Goal: Task Accomplishment & Management: Use online tool/utility

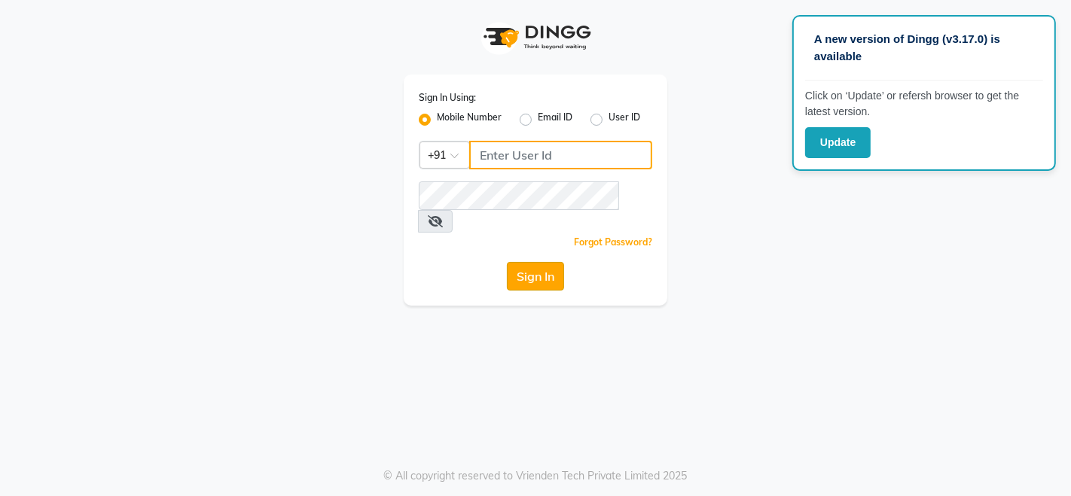
type input "9354747414"
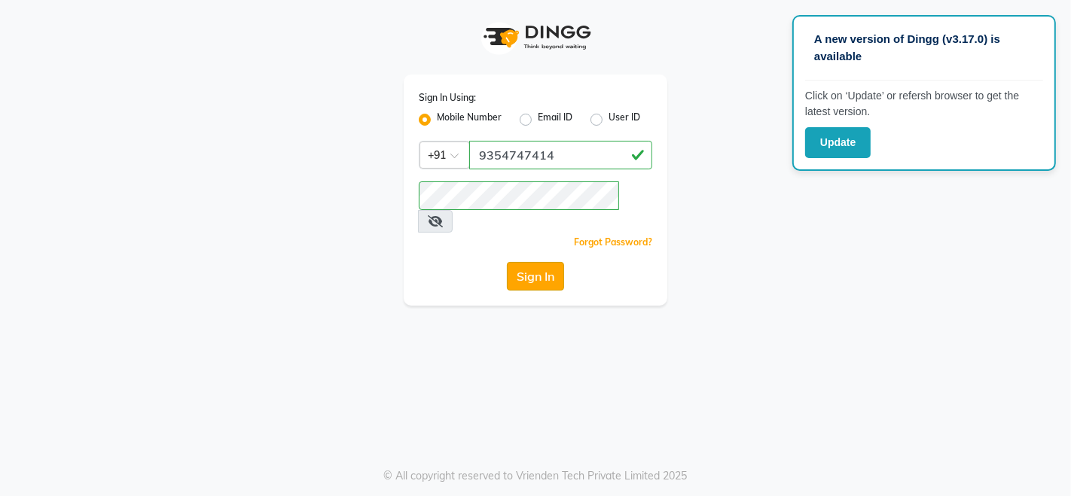
click at [545, 262] on button "Sign In" at bounding box center [535, 276] width 57 height 29
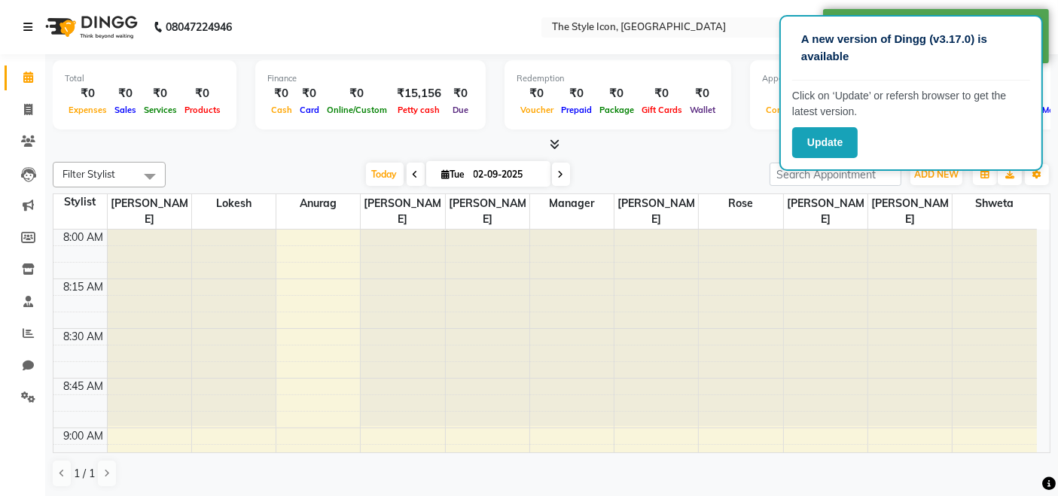
click at [23, 26] on icon at bounding box center [27, 27] width 9 height 11
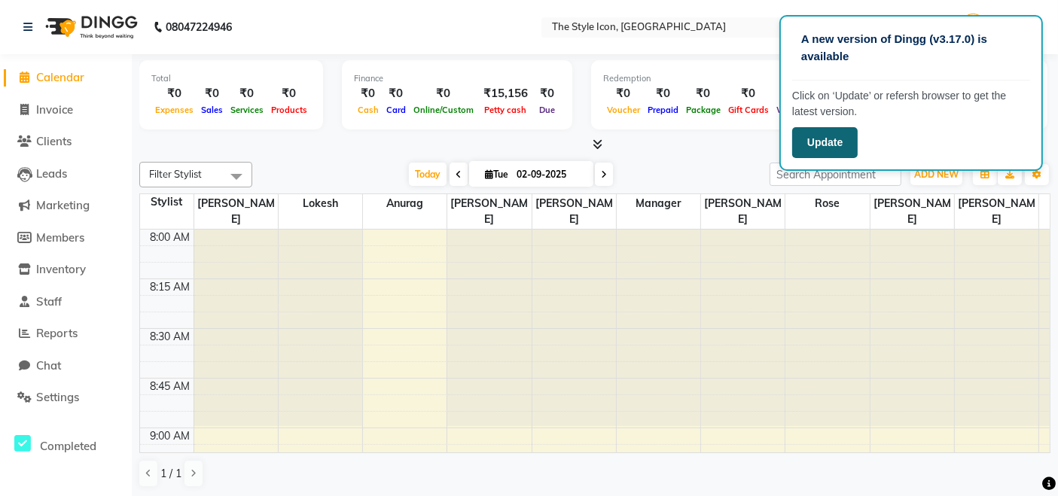
click at [822, 156] on button "Update" at bounding box center [825, 142] width 66 height 31
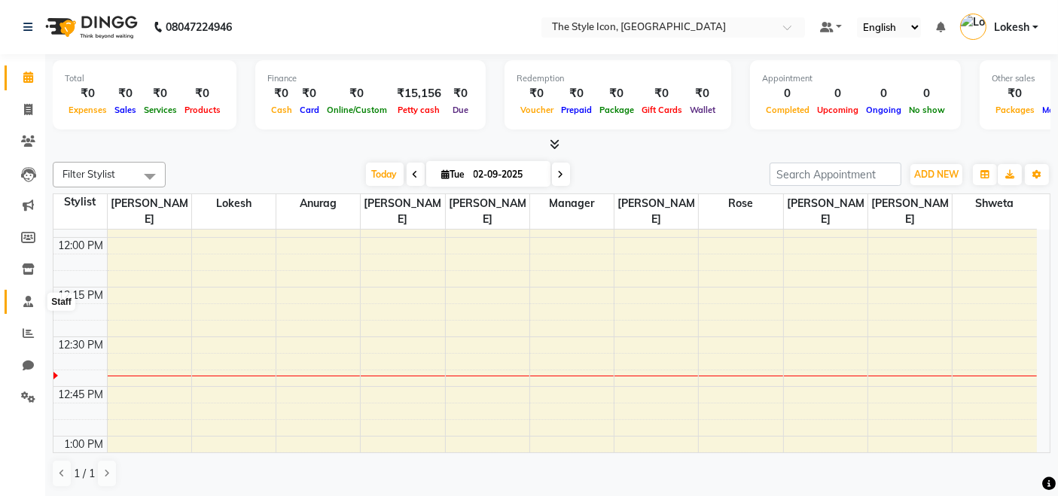
click at [26, 302] on icon at bounding box center [28, 301] width 10 height 11
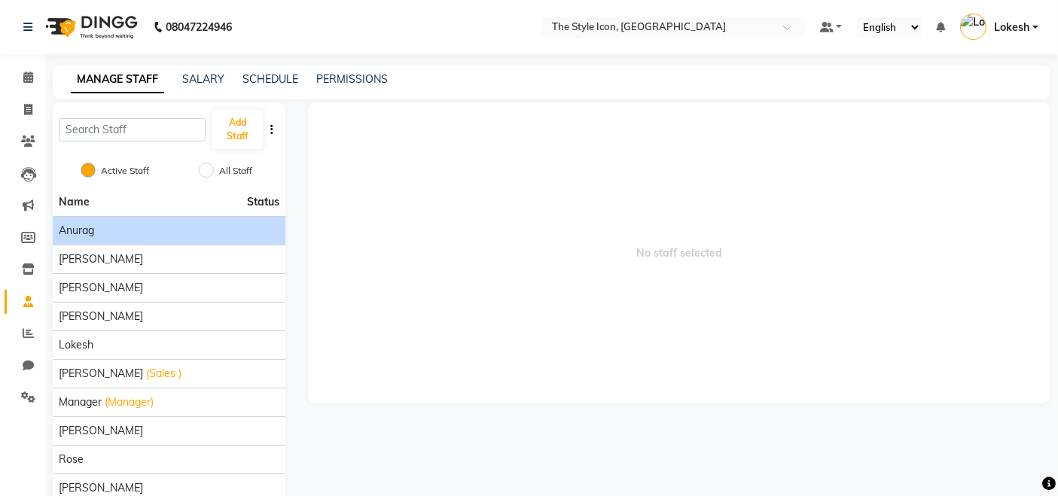
click at [127, 240] on li "Anurag" at bounding box center [169, 230] width 233 height 29
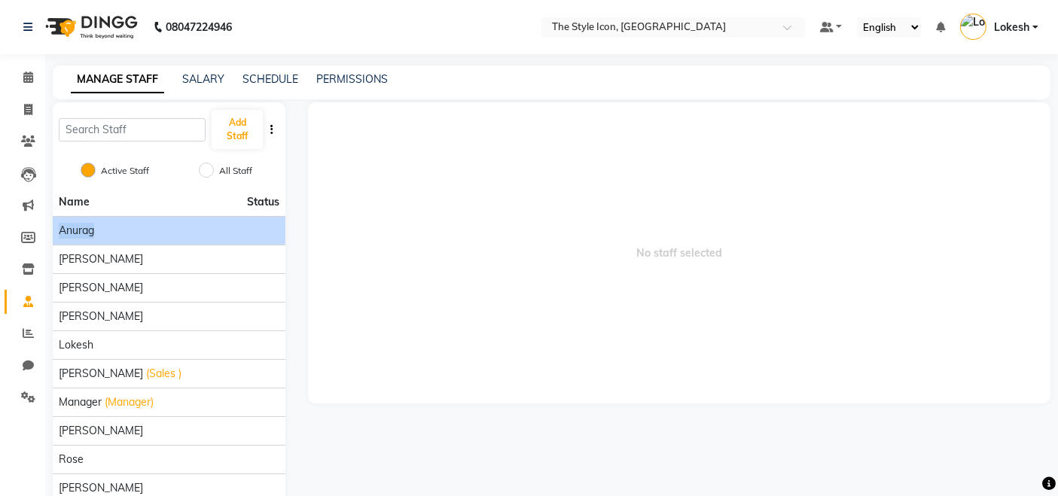
click at [127, 240] on li "Anurag" at bounding box center [169, 230] width 233 height 29
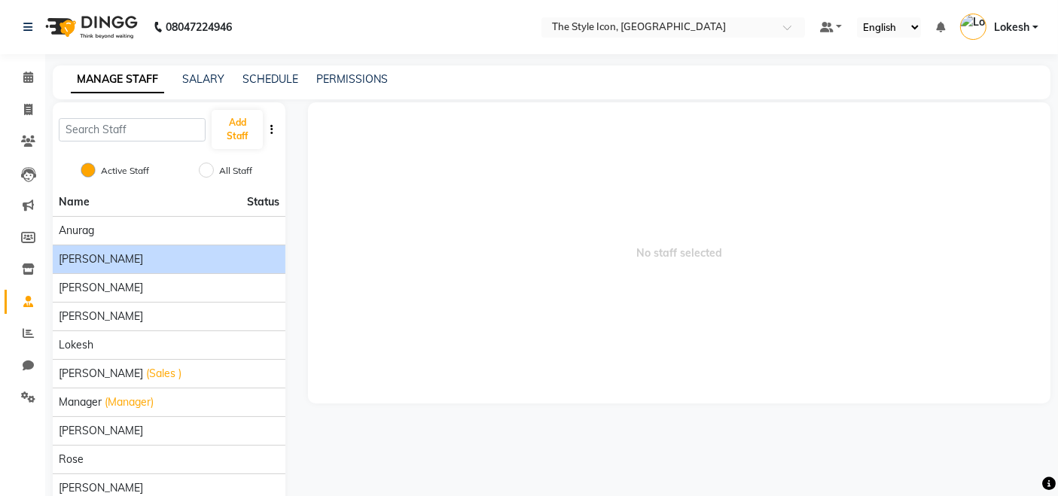
click at [112, 256] on div "[PERSON_NAME]" at bounding box center [169, 260] width 221 height 16
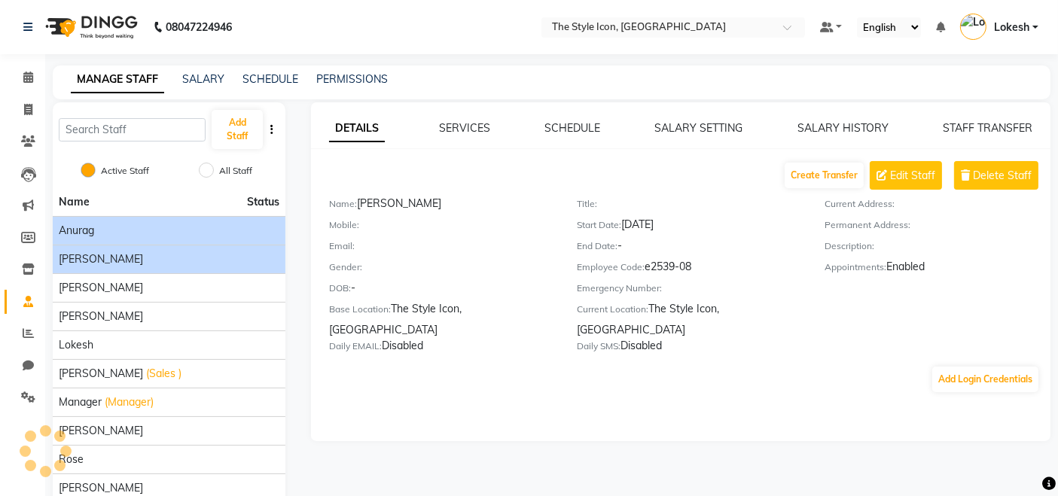
click at [108, 242] on li "Anurag" at bounding box center [169, 230] width 233 height 29
click at [69, 226] on span "Anurag" at bounding box center [76, 231] width 35 height 16
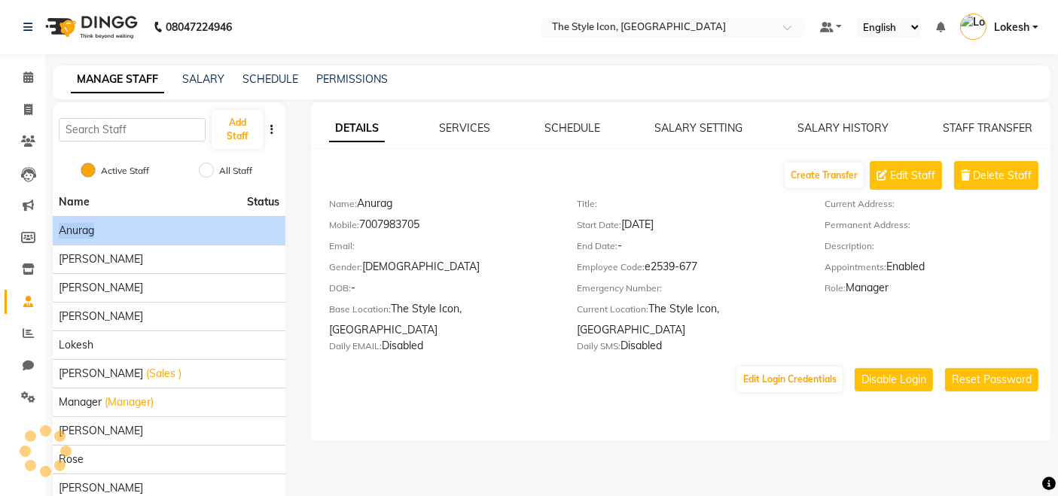
click at [69, 226] on span "Anurag" at bounding box center [76, 231] width 35 height 16
click at [981, 183] on button "Delete Staff" at bounding box center [996, 175] width 84 height 29
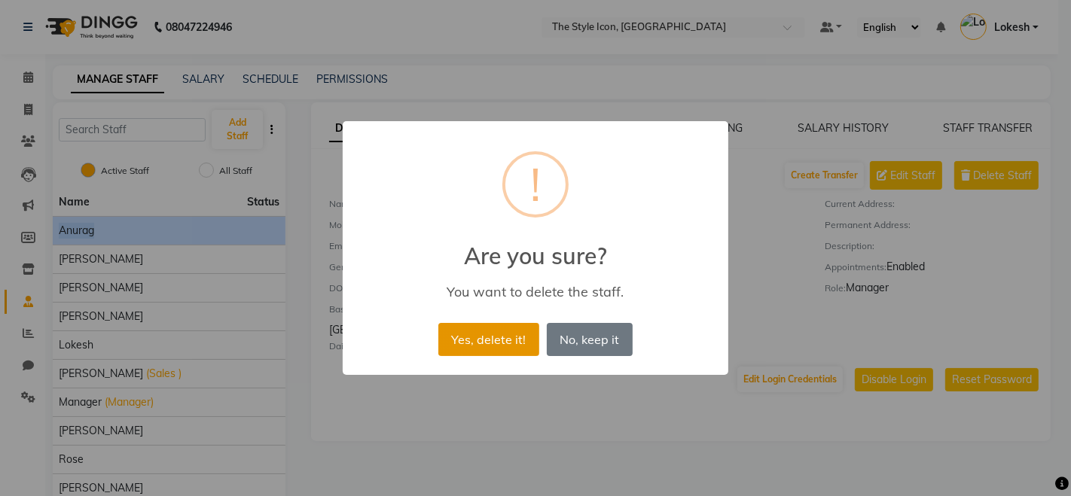
click at [504, 339] on button "Yes, delete it!" at bounding box center [488, 339] width 101 height 33
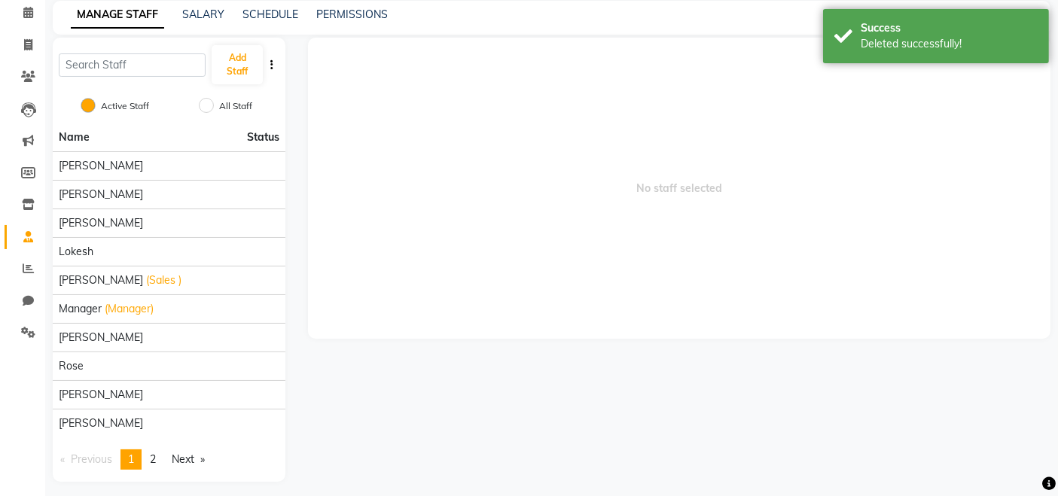
scroll to position [71, 0]
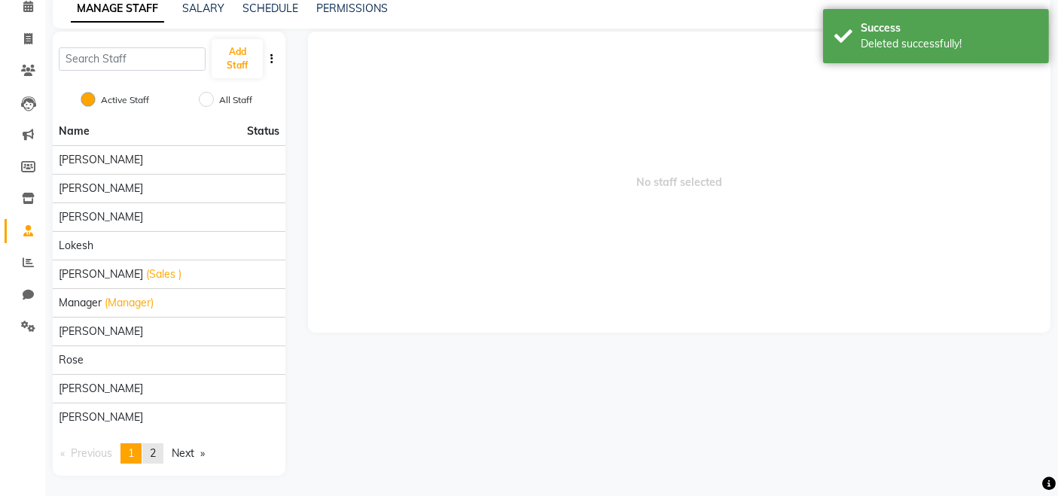
click at [160, 459] on link "page 2" at bounding box center [152, 454] width 21 height 20
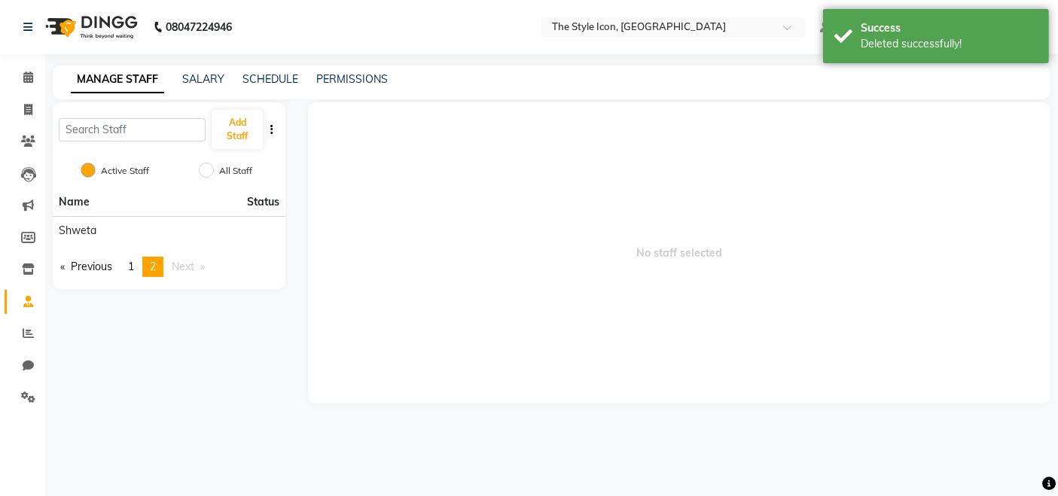
scroll to position [0, 0]
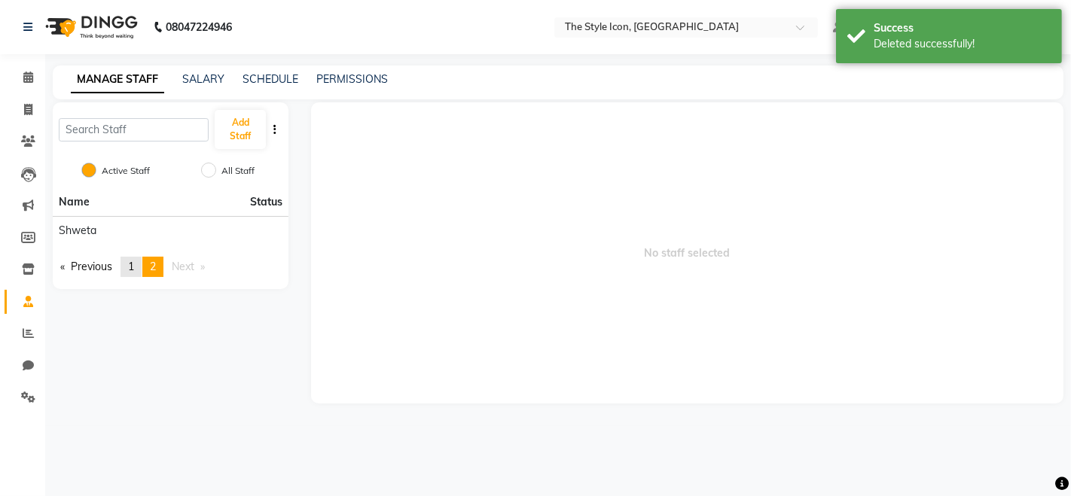
click at [142, 264] on link "page 1" at bounding box center [131, 267] width 21 height 20
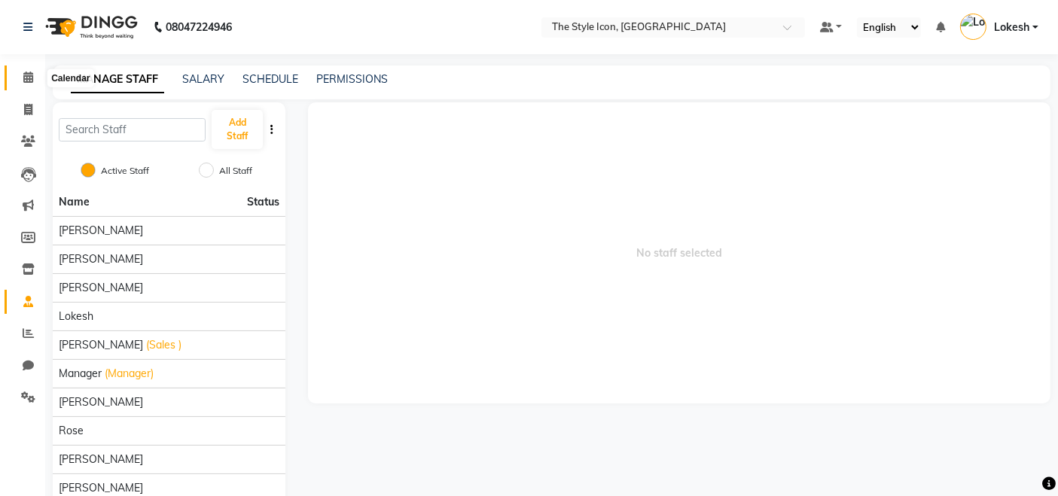
click at [29, 72] on icon at bounding box center [28, 77] width 10 height 11
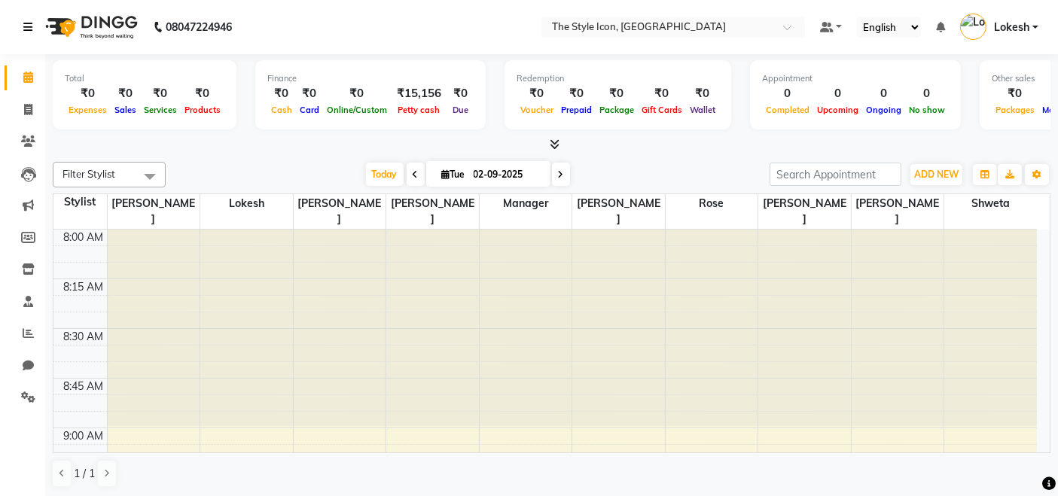
click at [28, 24] on icon at bounding box center [27, 27] width 9 height 11
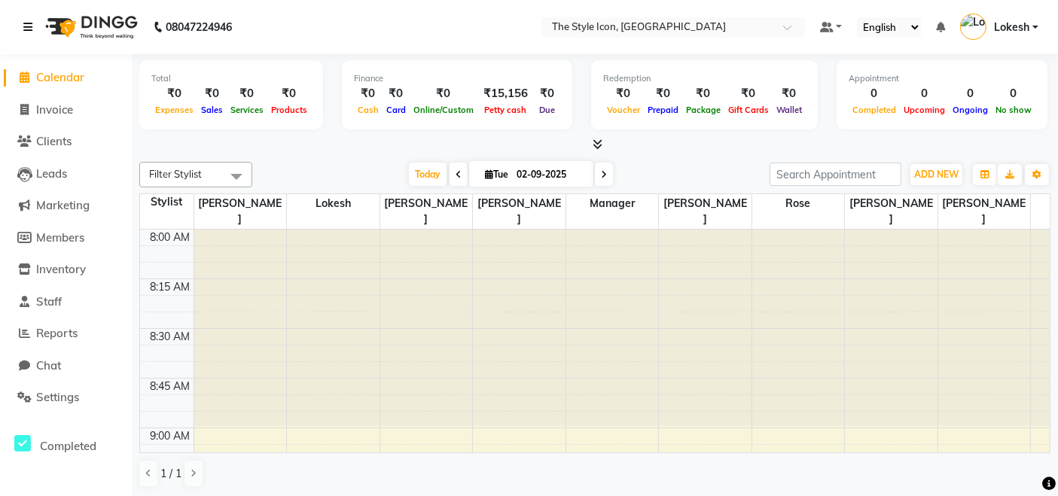
click at [28, 26] on icon at bounding box center [27, 27] width 9 height 11
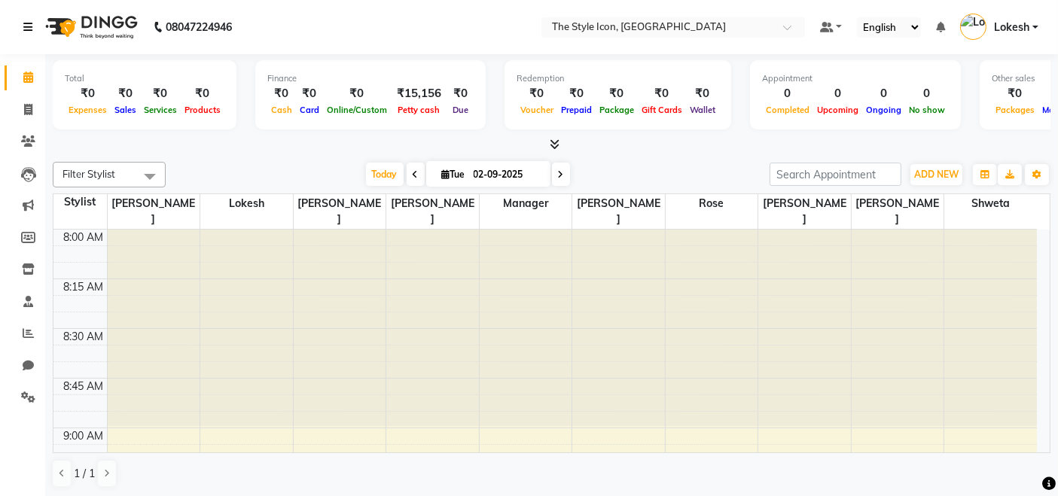
click at [28, 26] on icon at bounding box center [27, 27] width 9 height 11
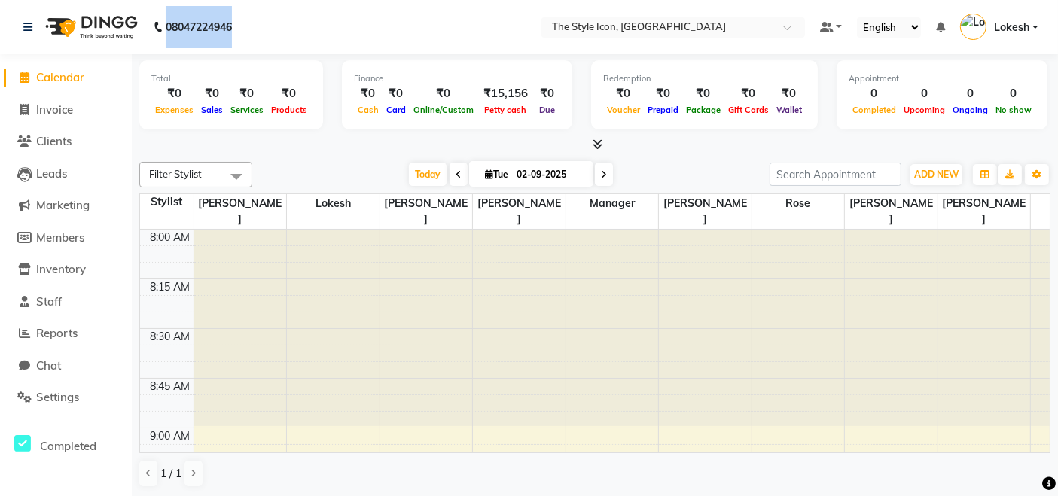
drag, startPoint x: 262, startPoint y: 31, endPoint x: 166, endPoint y: 28, distance: 96.5
click at [163, 27] on nav "08047224946 Need Help? Call us on 08047224946 Select Location × The Style Icon,…" at bounding box center [529, 27] width 1058 height 54
click at [290, 32] on nav "08047224946 Select Location × The Style Icon, South Delhi Default Panel My Pane…" at bounding box center [529, 27] width 1058 height 54
drag, startPoint x: 232, startPoint y: 29, endPoint x: 170, endPoint y: 27, distance: 61.8
click at [170, 27] on b "08047224946" at bounding box center [199, 27] width 66 height 42
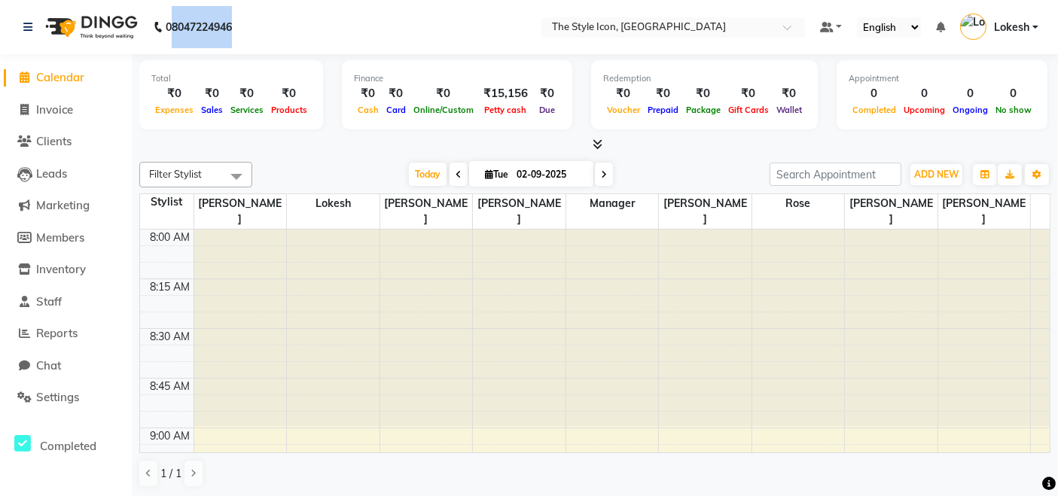
click at [241, 27] on div "08047224946" at bounding box center [127, 27] width 231 height 42
drag, startPoint x: 241, startPoint y: 27, endPoint x: 162, endPoint y: 33, distance: 79.3
click at [162, 33] on div "08047224946 Need Help? Call us on 08047224946" at bounding box center [127, 27] width 231 height 42
click at [241, 32] on div "08047224946" at bounding box center [127, 27] width 231 height 42
drag, startPoint x: 241, startPoint y: 32, endPoint x: 119, endPoint y: 21, distance: 122.5
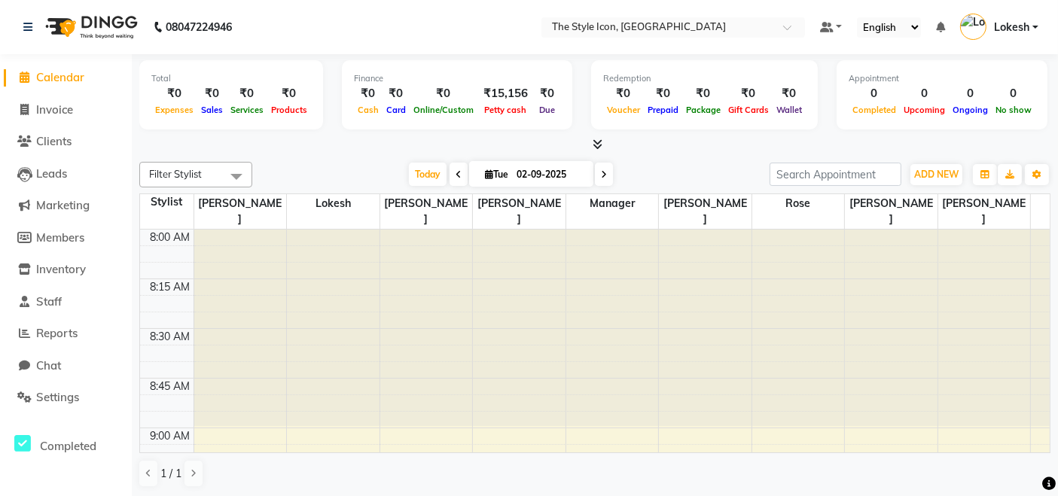
click at [164, 31] on div "08047224946 Need Help? Call us on 08047224946" at bounding box center [127, 27] width 231 height 42
click at [78, 63] on li "Calendar" at bounding box center [66, 78] width 132 height 32
click at [51, 303] on span "Staff" at bounding box center [49, 301] width 26 height 14
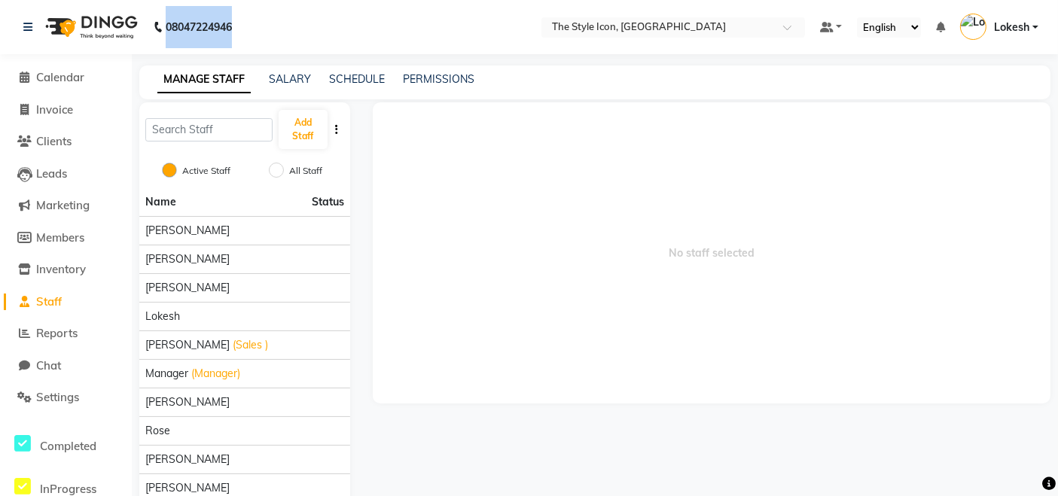
drag, startPoint x: 245, startPoint y: 17, endPoint x: 160, endPoint y: 38, distance: 87.7
click at [160, 38] on div "08047224946 Need Help? Call us on 08047224946" at bounding box center [127, 27] width 231 height 42
click at [290, 18] on nav "08047224946 Select Location × The Style Icon, South Delhi Default Panel My Pane…" at bounding box center [529, 27] width 1058 height 54
drag, startPoint x: 243, startPoint y: 31, endPoint x: 130, endPoint y: 26, distance: 113.1
click at [130, 26] on nav "08047224946 Need Help? Call us on 08047224946 Select Location × The Style Icon,…" at bounding box center [529, 27] width 1058 height 54
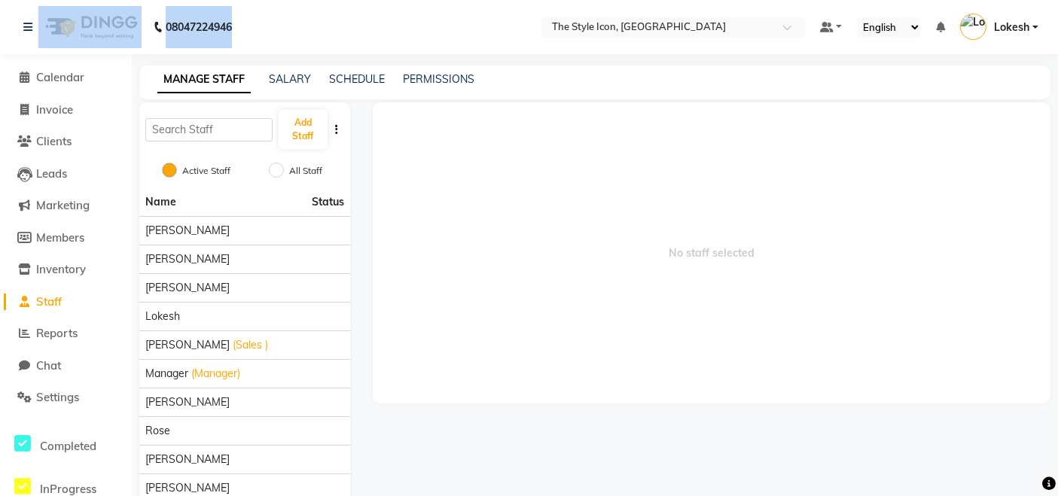
click at [305, 33] on nav "08047224946 Select Location × The Style Icon, South Delhi Default Panel My Pane…" at bounding box center [529, 27] width 1058 height 54
drag, startPoint x: 258, startPoint y: 31, endPoint x: 153, endPoint y: 24, distance: 104.9
click at [154, 24] on nav "08047224946 Need Help? Call us on 08047224946 Select Location × The Style Icon,…" at bounding box center [529, 27] width 1058 height 54
click at [254, 25] on nav "08047224946 Select Location × The Style Icon, South Delhi Default Panel My Pane…" at bounding box center [529, 27] width 1058 height 54
drag, startPoint x: 246, startPoint y: 25, endPoint x: 154, endPoint y: 24, distance: 92.6
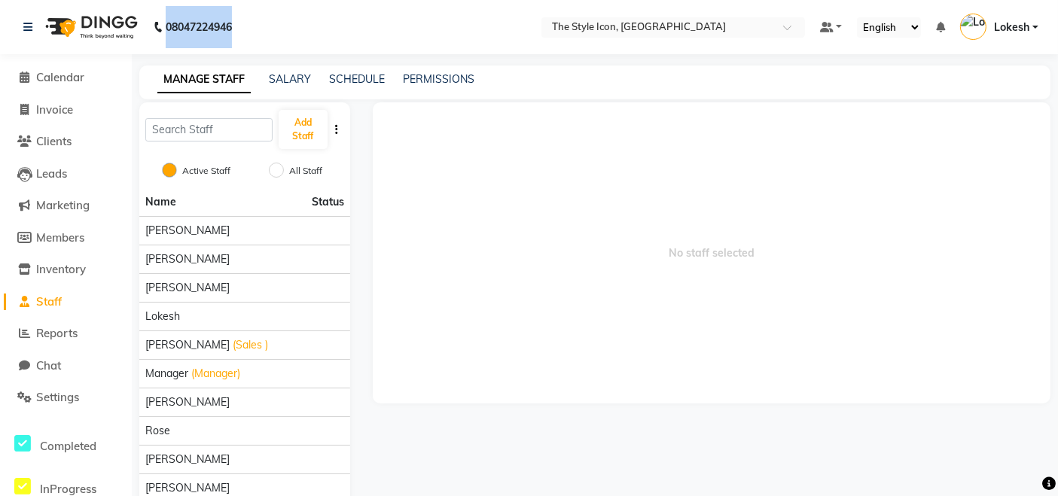
click at [154, 24] on nav "08047224946 Need Help? Call us on 08047224946 Select Location × The Style Icon,…" at bounding box center [529, 27] width 1058 height 54
click at [273, 24] on nav "08047224946 Select Location × The Style Icon, South Delhi Default Panel My Pane…" at bounding box center [529, 27] width 1058 height 54
drag, startPoint x: 258, startPoint y: 26, endPoint x: 166, endPoint y: 32, distance: 92.1
click at [166, 32] on nav "08047224946 Need Help? Call us on 08047224946 Select Location × The Style Icon,…" at bounding box center [529, 27] width 1058 height 54
click at [281, 32] on nav "08047224946 Select Location × The Style Icon, South Delhi Default Panel My Pane…" at bounding box center [529, 27] width 1058 height 54
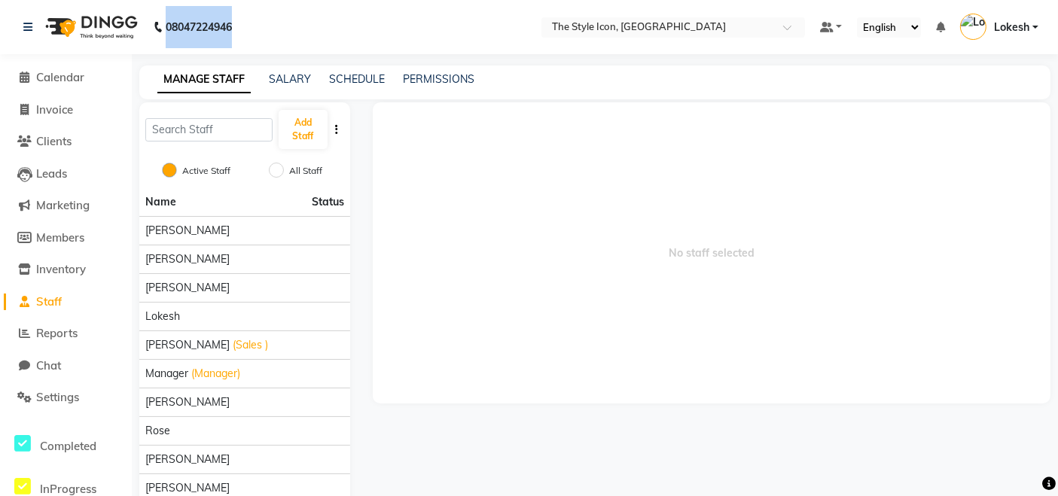
drag, startPoint x: 254, startPoint y: 29, endPoint x: 149, endPoint y: 33, distance: 104.8
click at [149, 33] on nav "08047224946 Need Help? Call us on 08047224946 Select Location × The Style Icon,…" at bounding box center [529, 27] width 1058 height 54
click at [258, 34] on nav "08047224946 Select Location × The Style Icon, South Delhi Default Panel My Pane…" at bounding box center [529, 27] width 1058 height 54
drag, startPoint x: 232, startPoint y: 31, endPoint x: 130, endPoint y: 36, distance: 102.6
click at [130, 36] on div "08047224946 Need Help? Call us on 08047224946" at bounding box center [127, 27] width 231 height 42
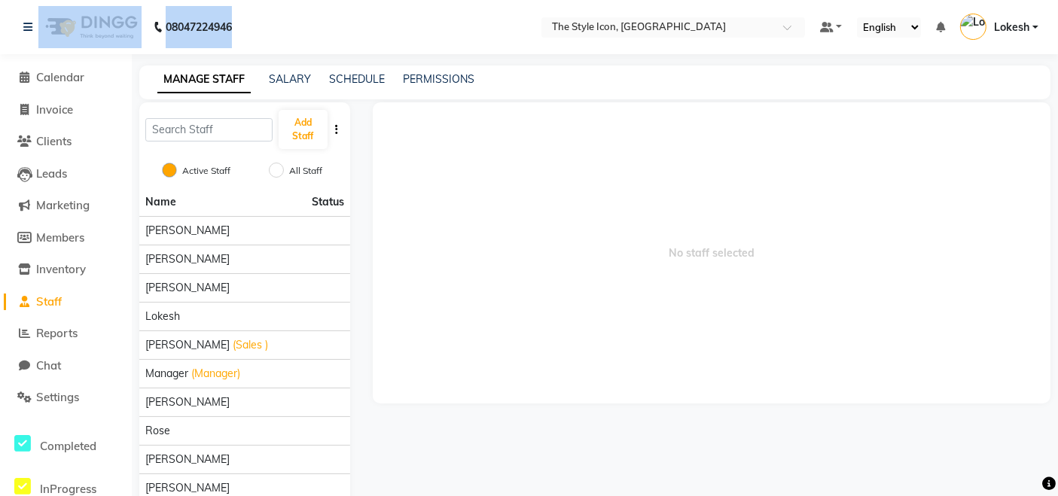
click at [277, 24] on nav "08047224946 Select Location × The Style Icon, South Delhi Default Panel My Pane…" at bounding box center [529, 27] width 1058 height 54
drag, startPoint x: 277, startPoint y: 24, endPoint x: 136, endPoint y: 27, distance: 140.9
click at [136, 27] on nav "08047224946 Need Help? Call us on 08047224946 Select Location × The Style Icon,…" at bounding box center [529, 27] width 1058 height 54
click at [267, 23] on nav "08047224946 Select Location × The Style Icon, South Delhi Default Panel My Pane…" at bounding box center [529, 27] width 1058 height 54
drag, startPoint x: 243, startPoint y: 26, endPoint x: 128, endPoint y: 43, distance: 116.4
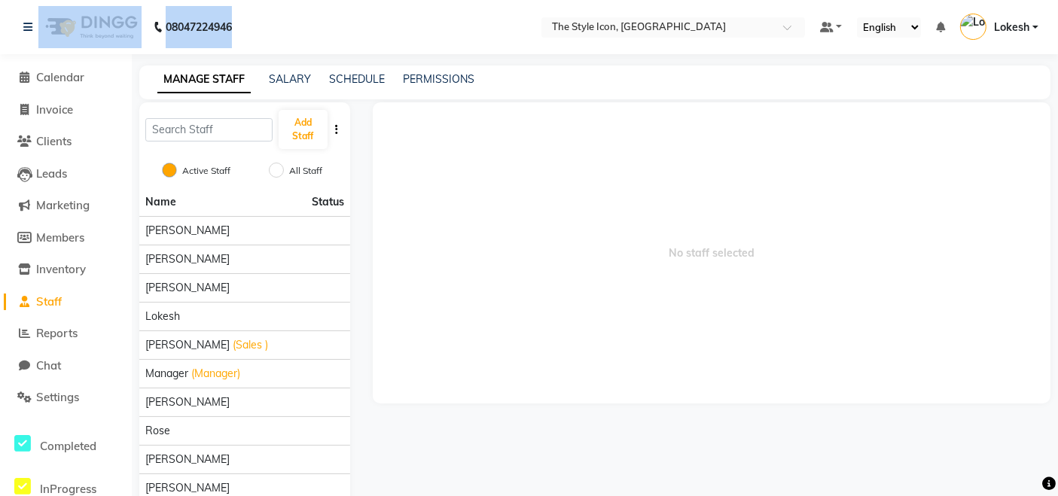
click at [128, 43] on nav "08047224946 Select Location × The Style Icon, South Delhi Default Panel My Pane…" at bounding box center [529, 27] width 1058 height 54
click at [383, 33] on nav "08047224946 Select Location × The Style Icon, South Delhi Default Panel My Pane…" at bounding box center [529, 27] width 1058 height 54
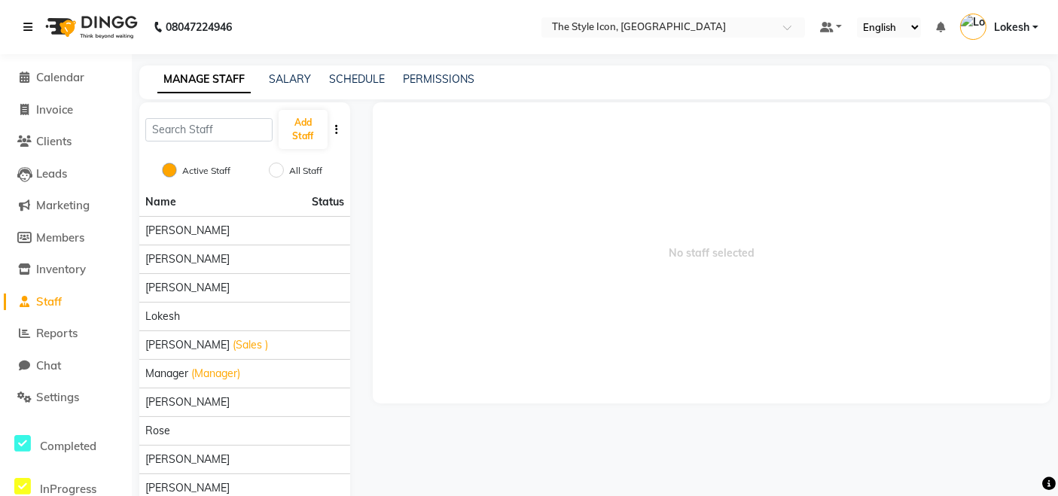
click at [26, 23] on icon at bounding box center [27, 27] width 9 height 11
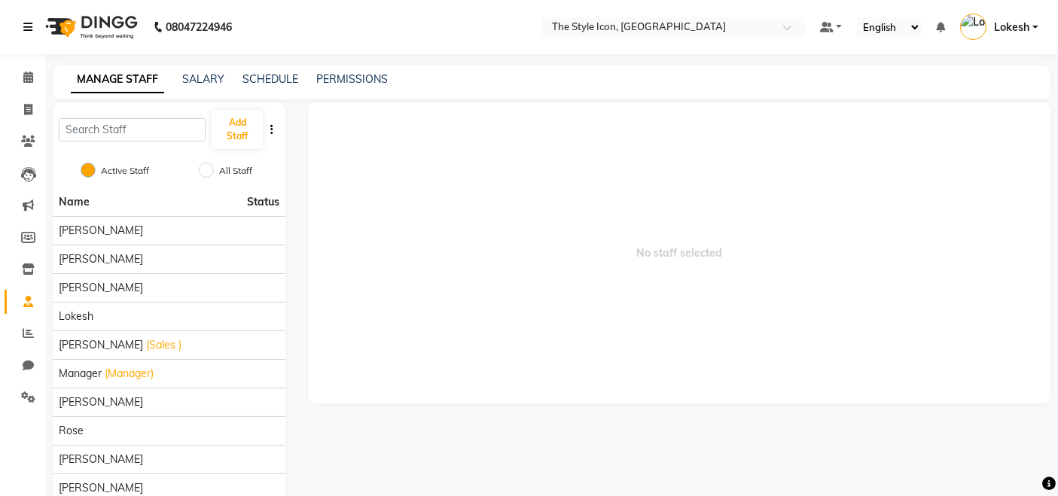
click at [26, 23] on icon at bounding box center [27, 27] width 9 height 11
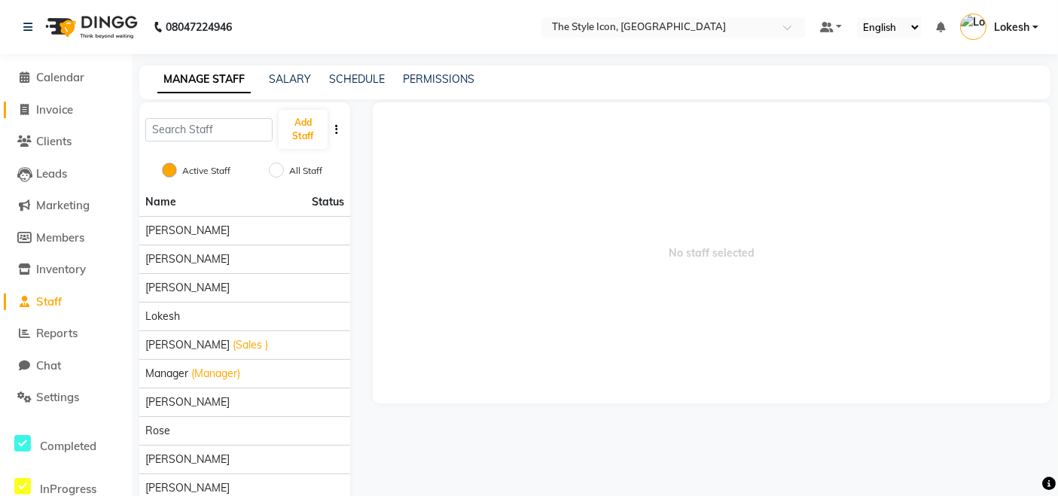
click at [53, 111] on span "Invoice" at bounding box center [54, 109] width 37 height 14
select select "service"
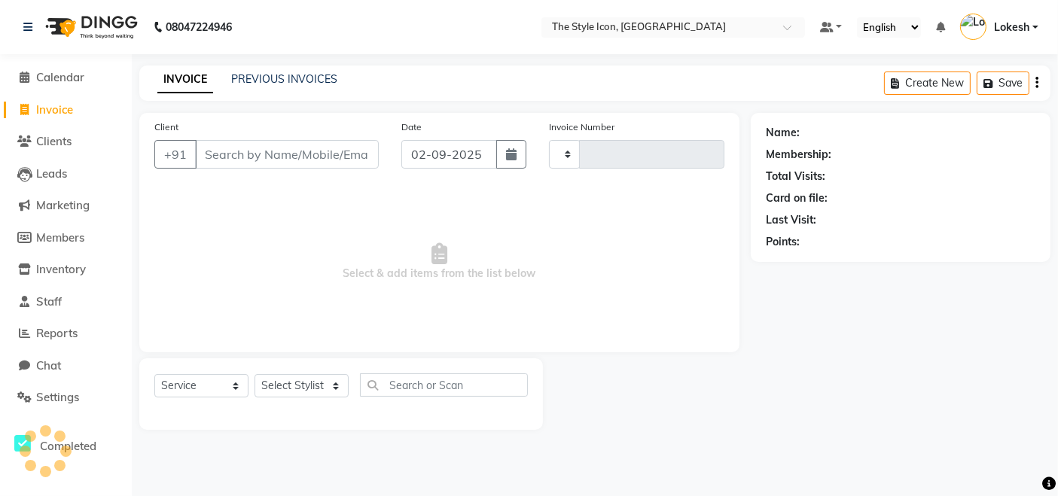
type input "0091"
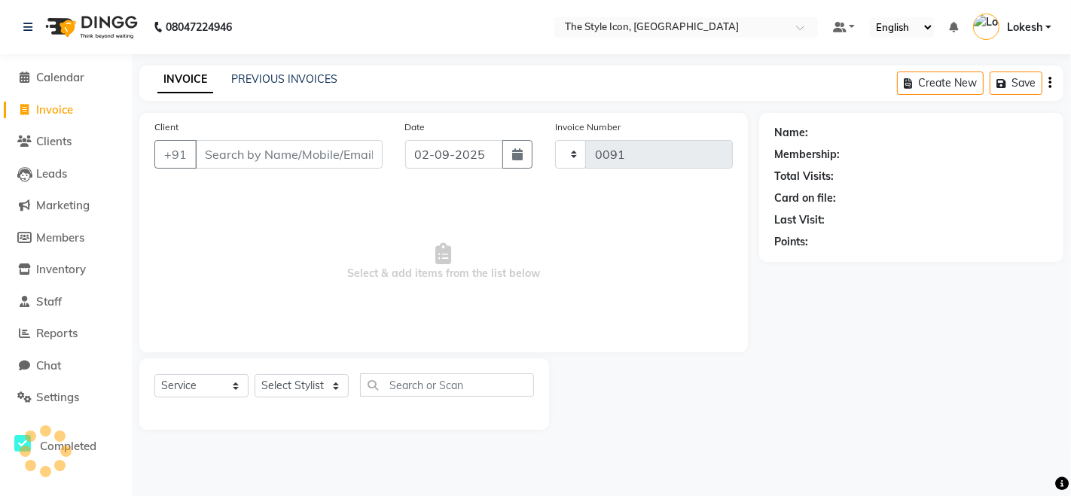
select select "6267"
click at [352, 161] on input "Client" at bounding box center [289, 154] width 188 height 29
type input "9"
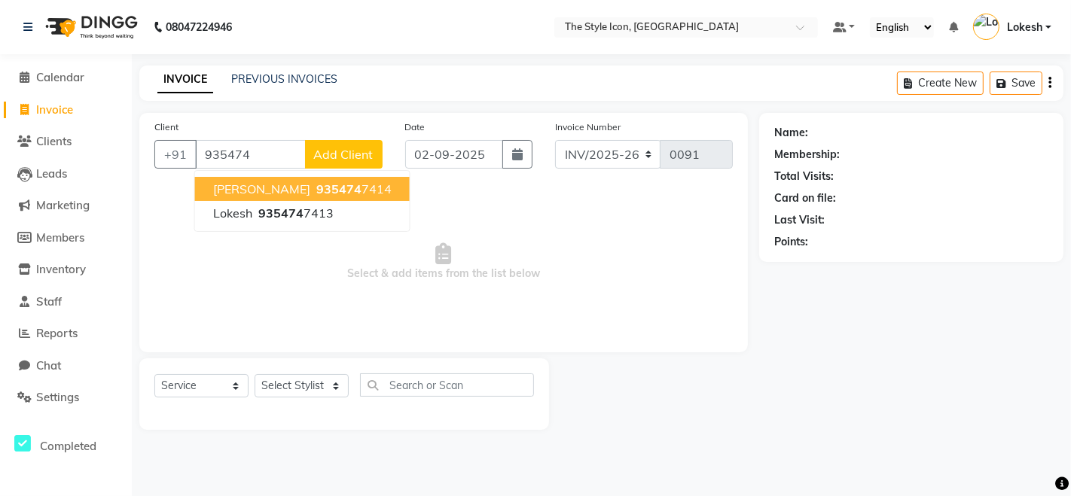
click at [326, 194] on span "935474" at bounding box center [338, 189] width 45 height 15
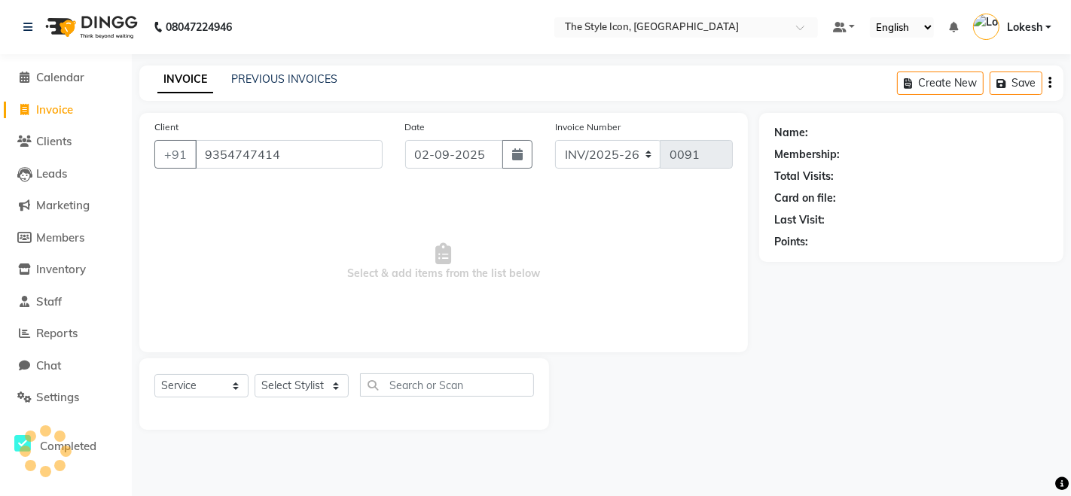
type input "9354747414"
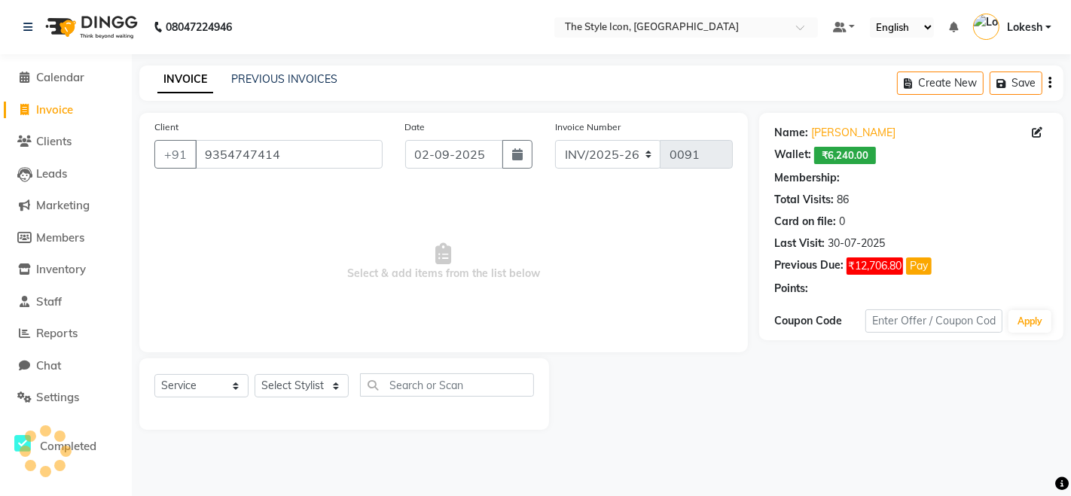
select select "2: Object"
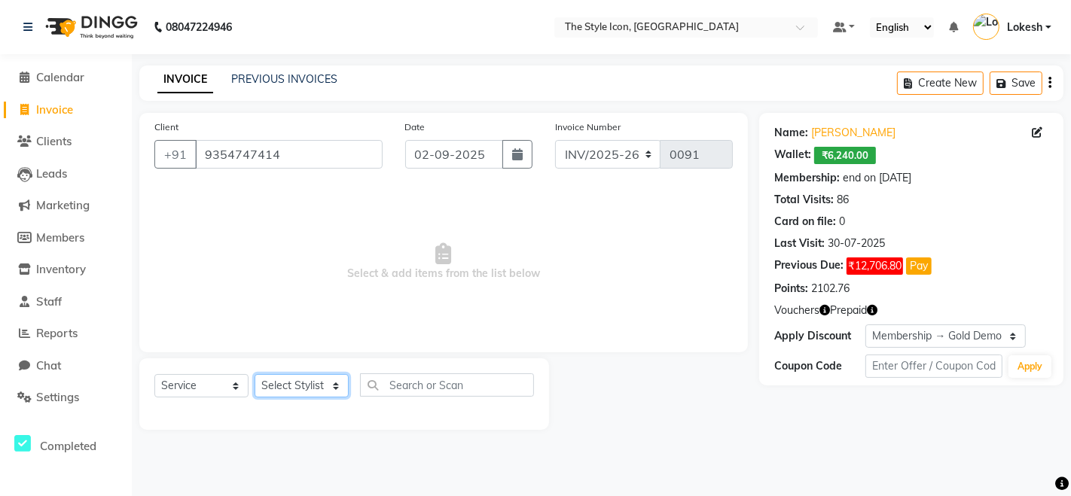
click at [262, 397] on select "Select Stylist Dani David M Harshdeep Lokesh Lokesh Tanwar Manager Mihir Rose R…" at bounding box center [302, 385] width 94 height 23
select select "65856"
click at [255, 374] on select "Select Stylist Dani David M Harshdeep Lokesh Lokesh Tanwar Manager Mihir Rose R…" at bounding box center [302, 385] width 94 height 23
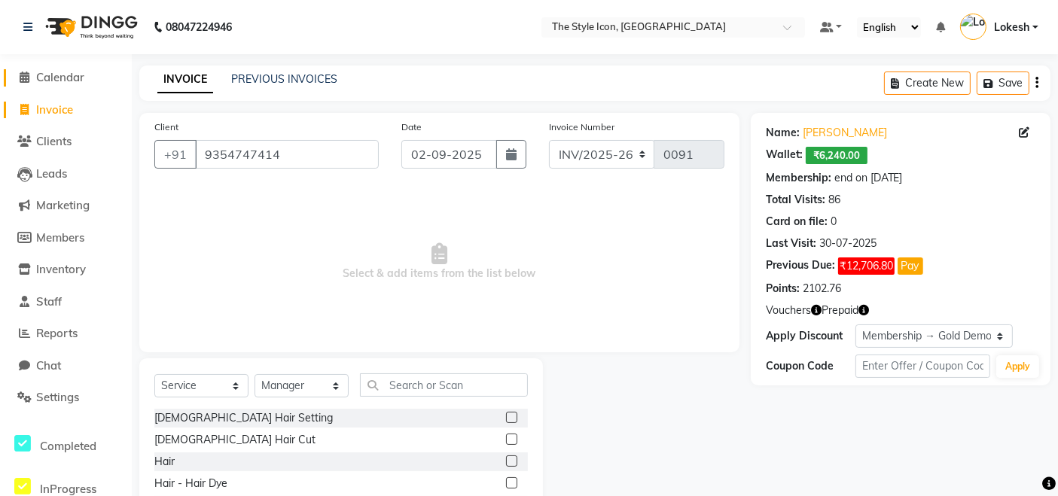
click at [73, 85] on link "Calendar" at bounding box center [66, 77] width 124 height 17
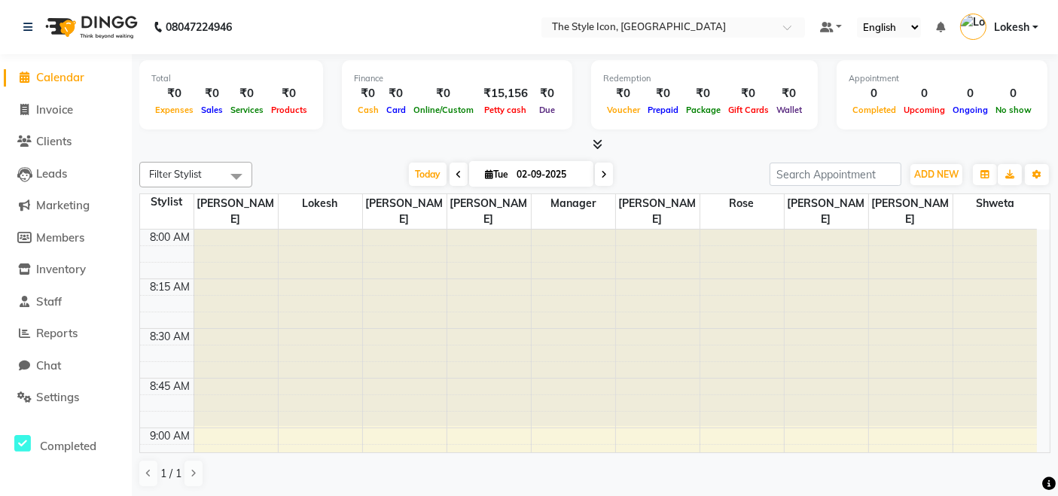
click at [597, 142] on icon at bounding box center [598, 144] width 10 height 11
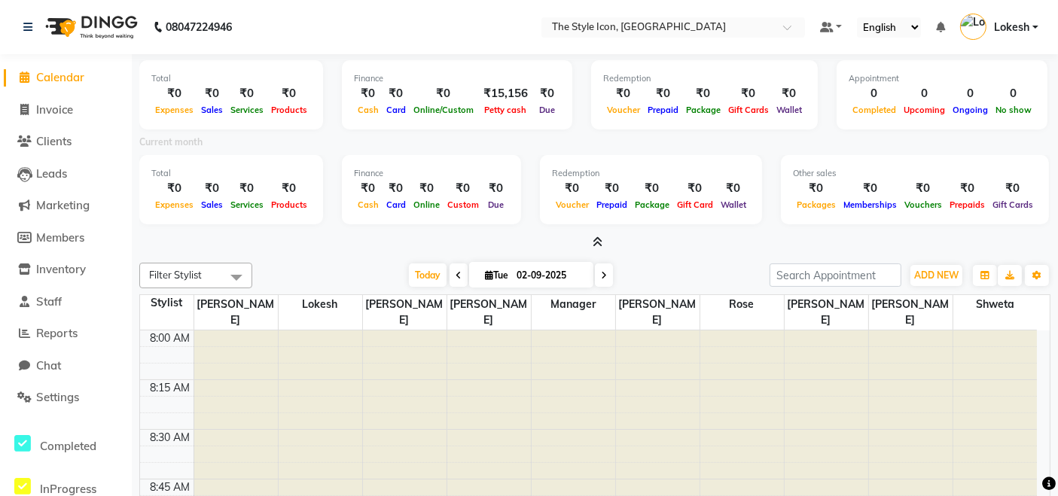
click at [600, 242] on icon at bounding box center [598, 241] width 10 height 11
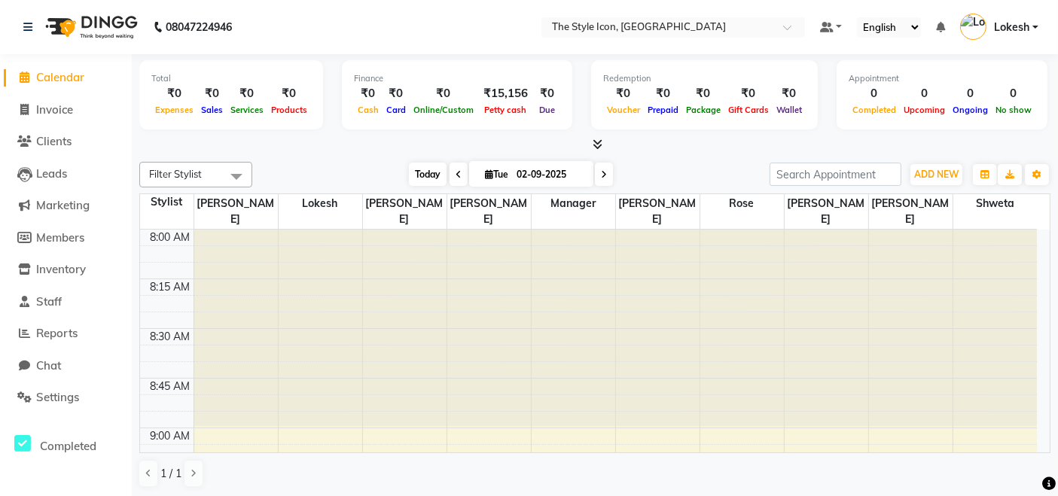
click at [409, 182] on span "Today" at bounding box center [428, 174] width 38 height 23
